Goal: Browse casually

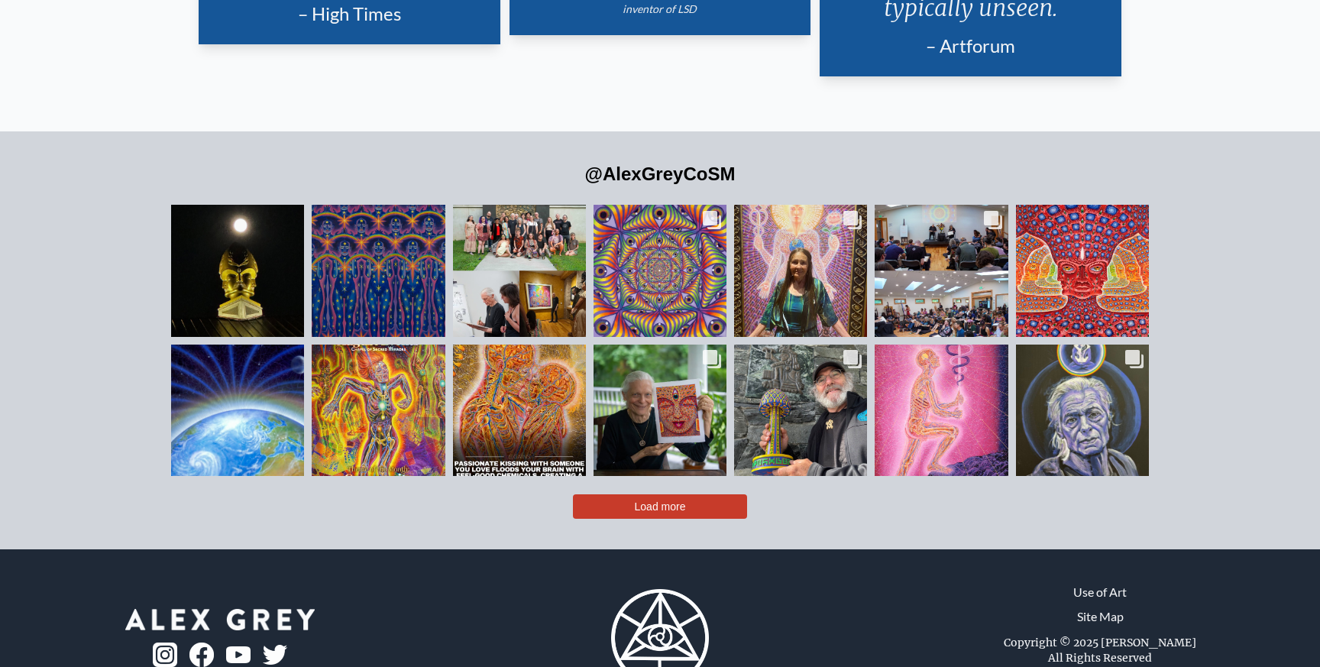
scroll to position [3672, 0]
click at [656, 500] on span "Load more" at bounding box center [660, 506] width 51 height 12
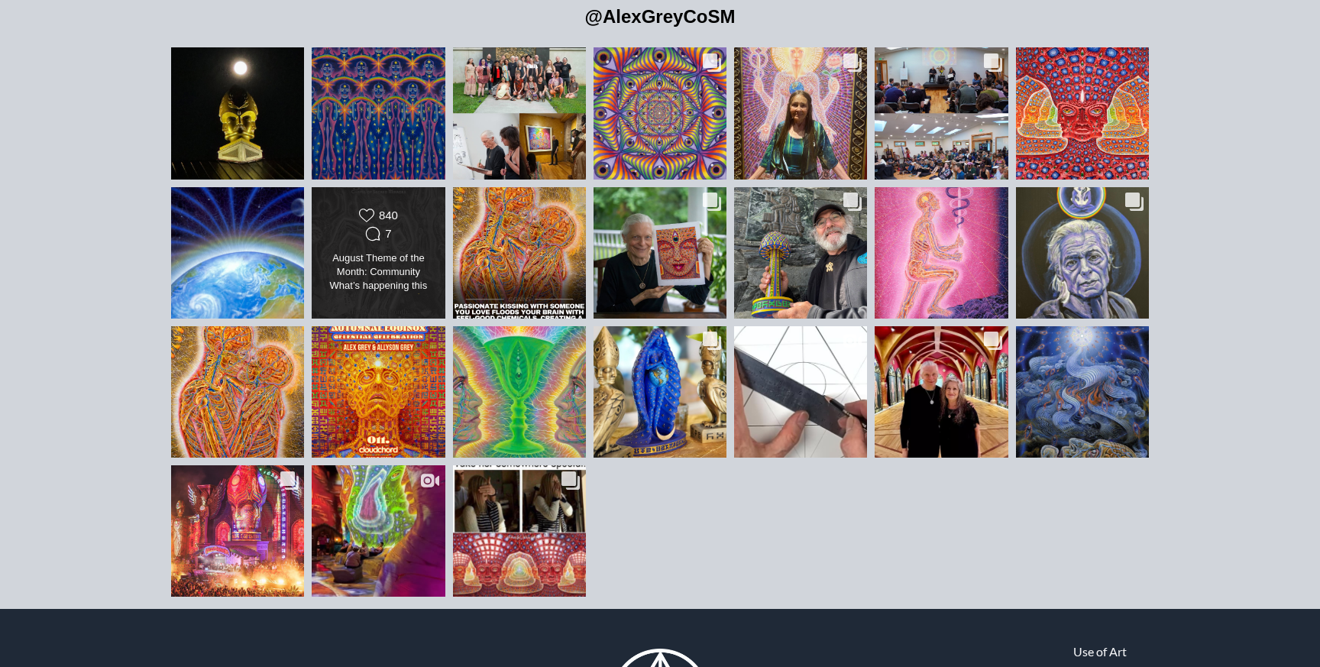
scroll to position [3829, 0]
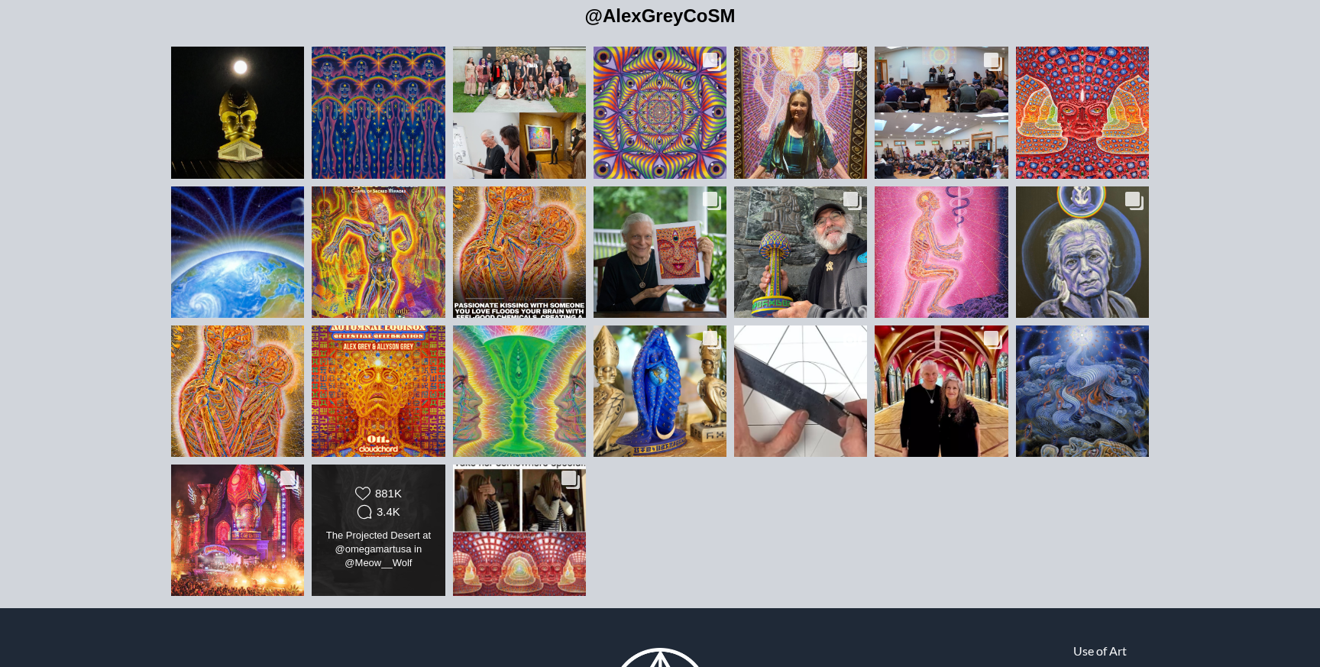
click at [394, 529] on div "The Projected Desert at @omegamartusa in @Meow__Wolf [GEOGRAPHIC_DATA] 🤍 The Pr…" at bounding box center [379, 550] width 108 height 43
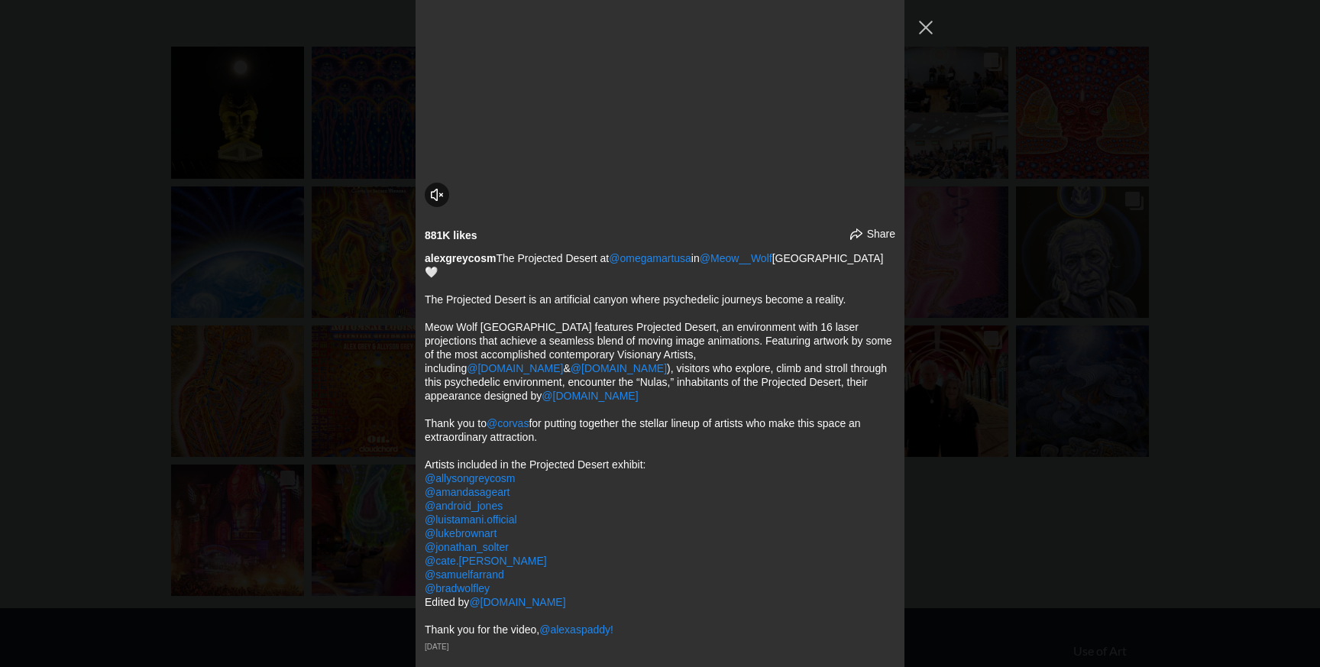
scroll to position [6712, 0]
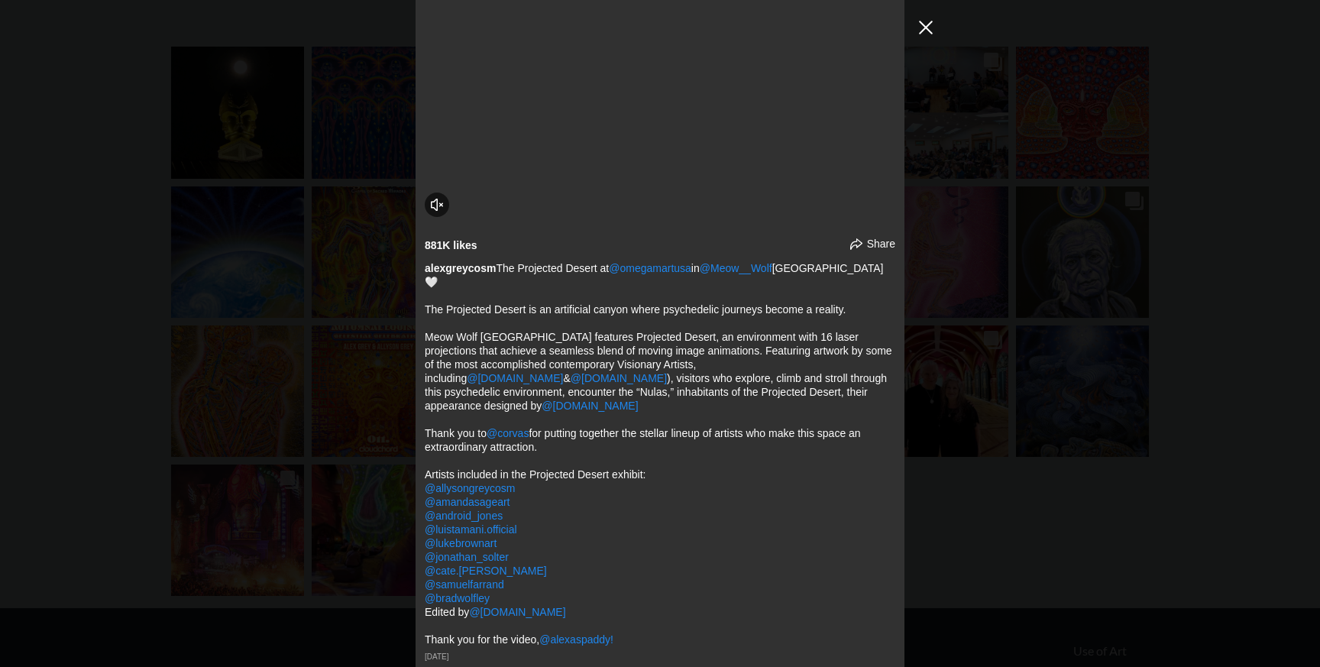
click at [929, 31] on button "Close Instagram Feed Popup" at bounding box center [926, 27] width 24 height 24
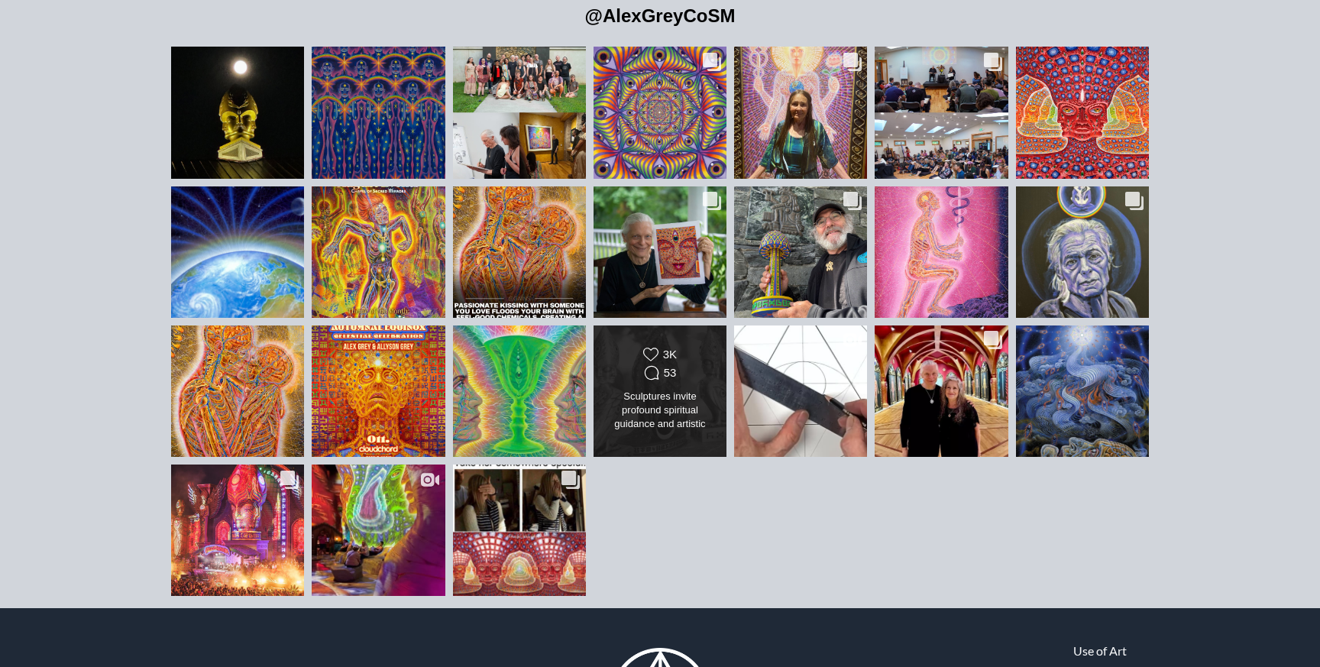
click at [675, 348] on div "3K" at bounding box center [670, 355] width 14 height 14
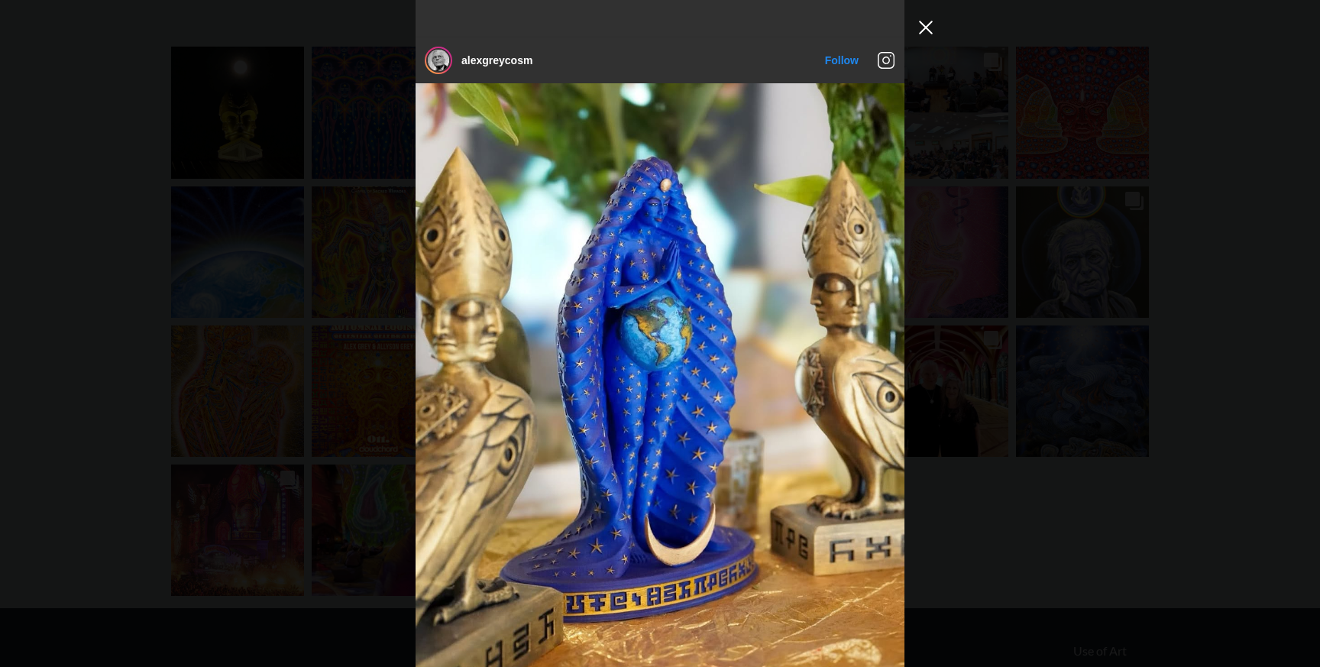
click at [927, 24] on button "Close Instagram Feed Popup" at bounding box center [926, 27] width 24 height 24
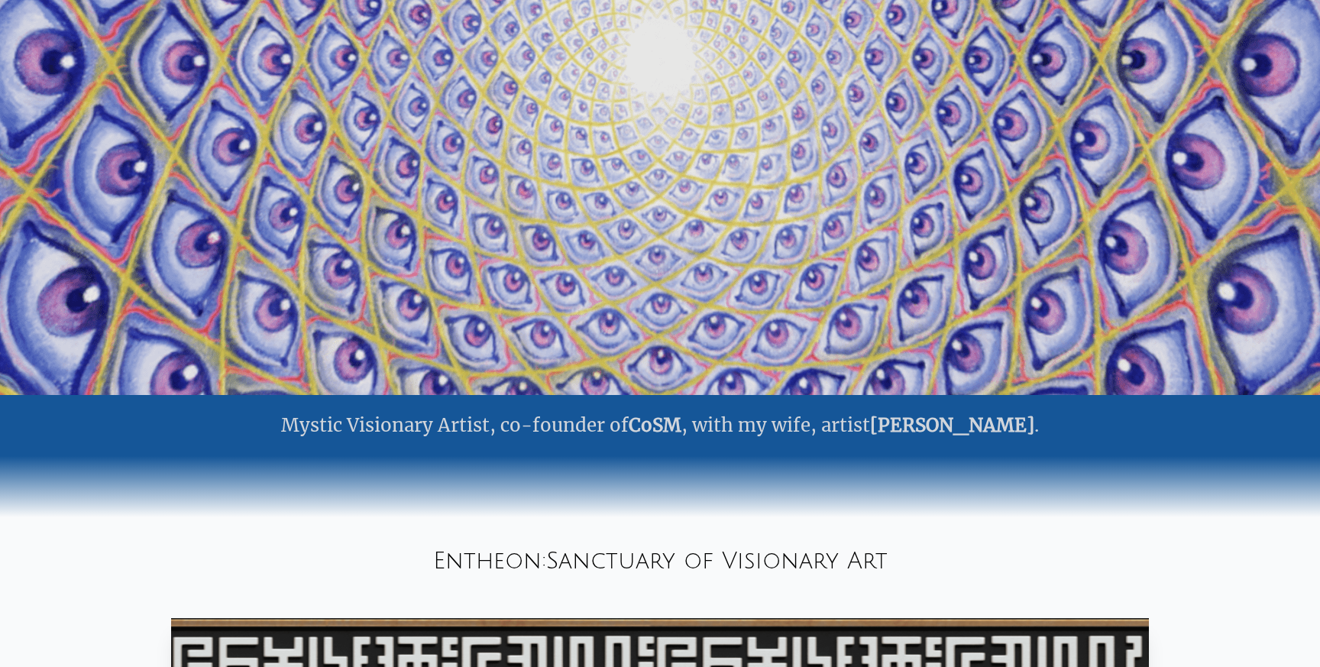
scroll to position [0, 0]
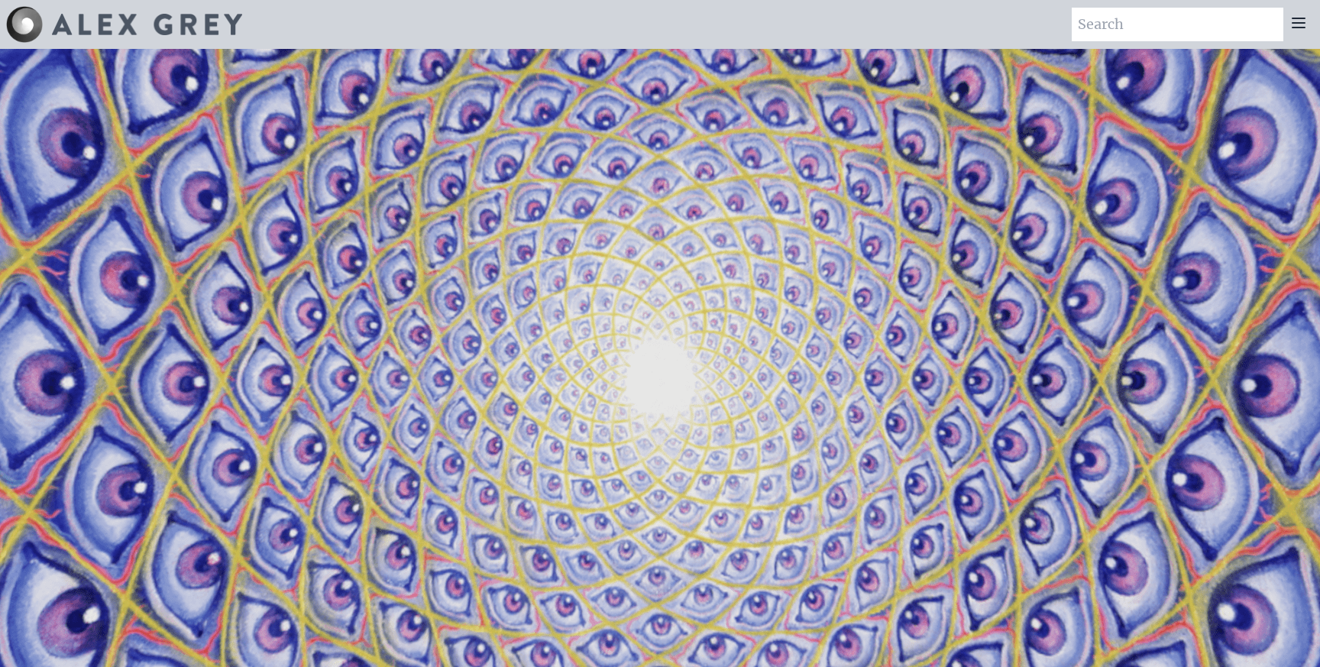
click at [1298, 25] on icon at bounding box center [1299, 23] width 18 height 18
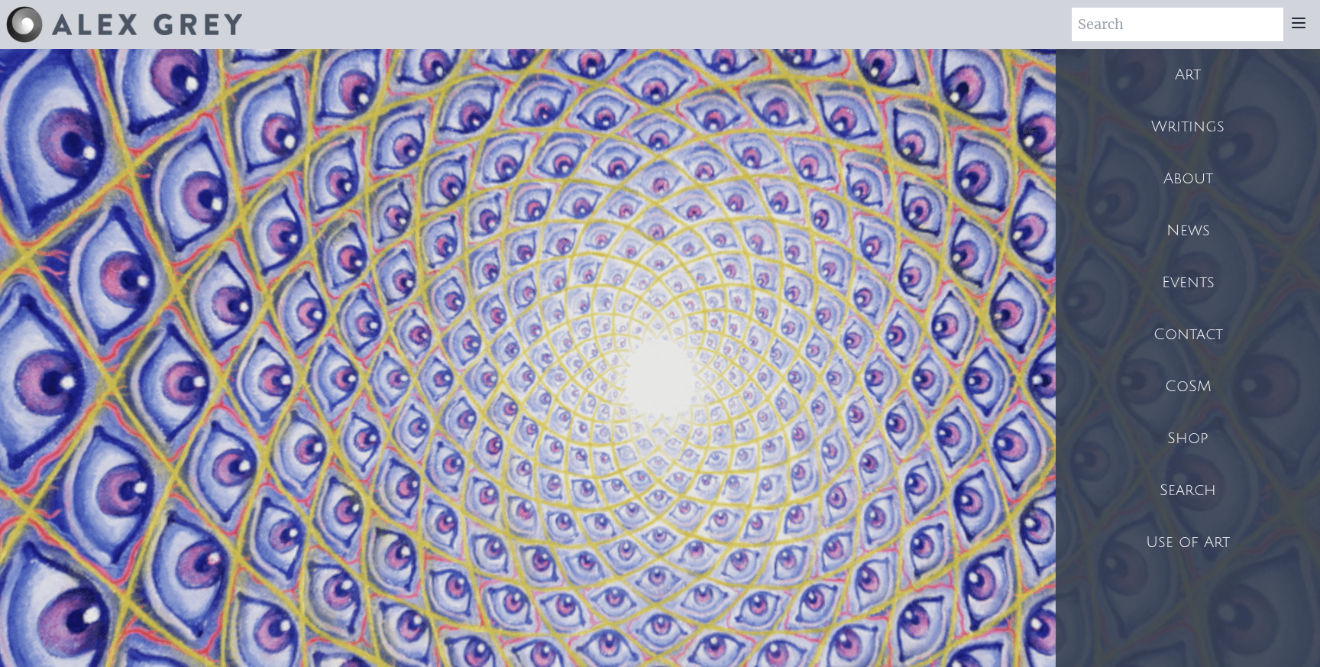
click at [1012, 29] on div "Art Writings About" at bounding box center [660, 24] width 1320 height 49
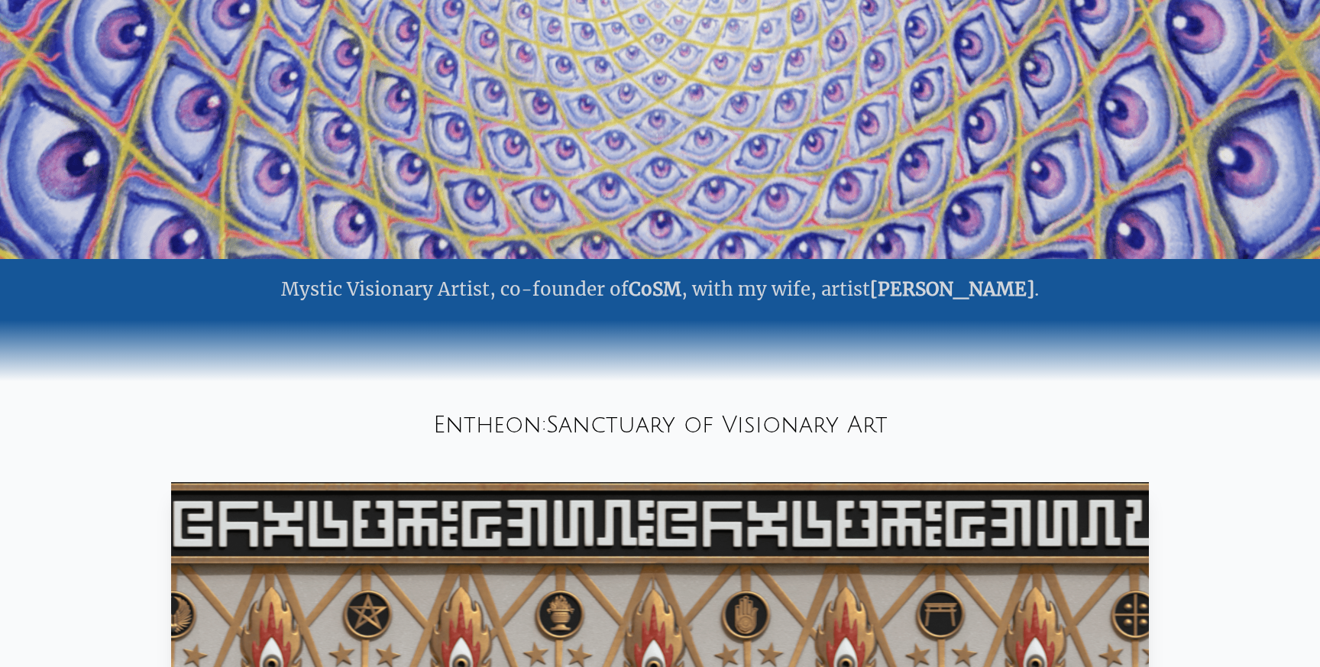
scroll to position [459, 0]
